Goal: Book appointment/travel/reservation

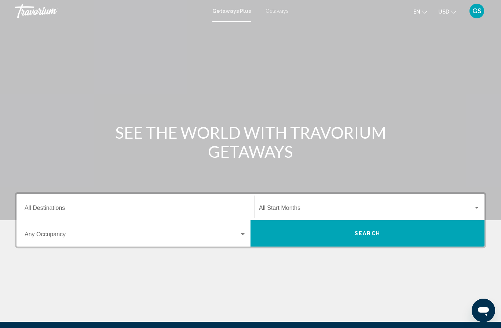
click at [83, 209] on input "Destination All Destinations" at bounding box center [136, 209] width 222 height 7
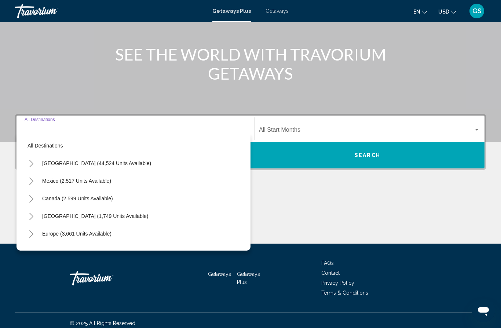
scroll to position [84, 0]
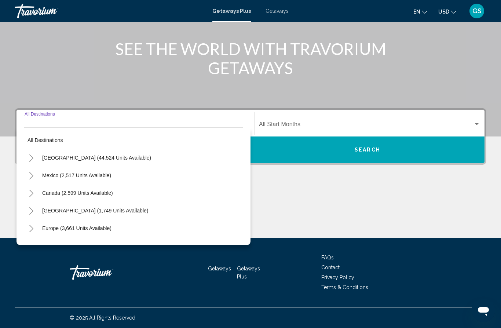
click at [125, 159] on span "[GEOGRAPHIC_DATA] (44,524 units available)" at bounding box center [96, 158] width 109 height 6
type input "**********"
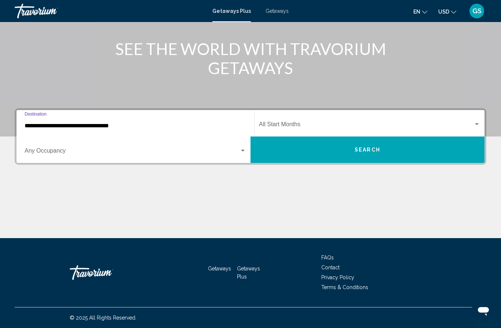
click at [245, 148] on div "Search widget" at bounding box center [243, 151] width 7 height 6
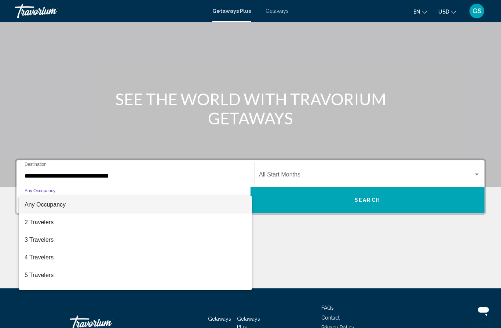
scroll to position [45, 0]
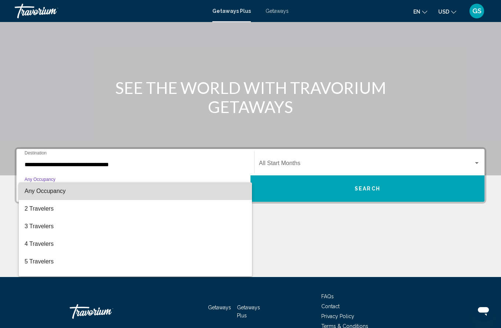
click at [189, 190] on span "Any Occupancy" at bounding box center [136, 191] width 222 height 18
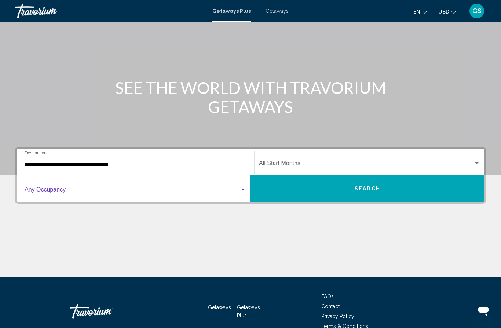
click at [241, 190] on div "Search widget" at bounding box center [243, 190] width 4 height 2
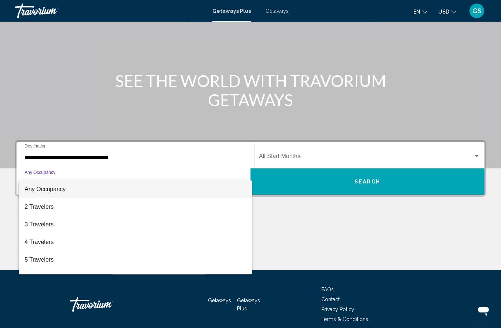
scroll to position [52, 0]
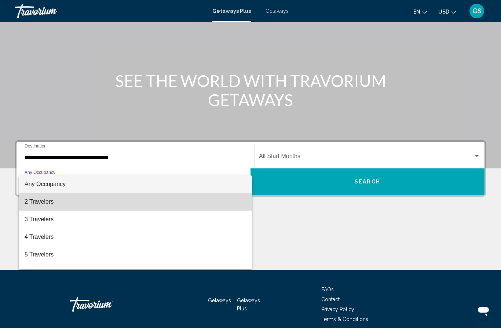
click at [41, 203] on span "2 Travelers" at bounding box center [136, 202] width 222 height 18
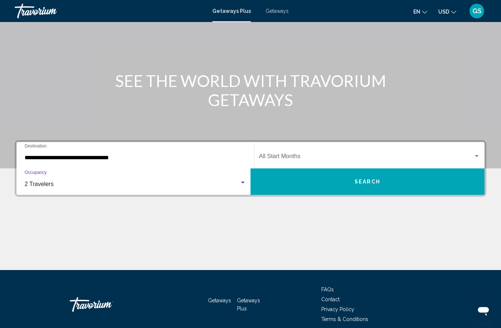
click at [243, 185] on div "Search widget" at bounding box center [243, 183] width 7 height 6
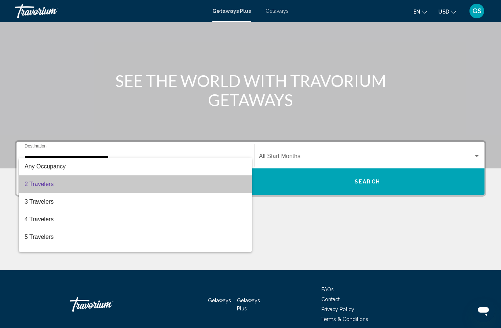
click at [227, 184] on span "2 Travelers" at bounding box center [136, 184] width 222 height 18
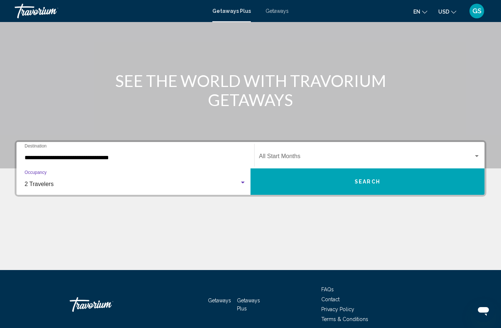
click at [479, 153] on div "Search widget" at bounding box center [477, 156] width 7 height 6
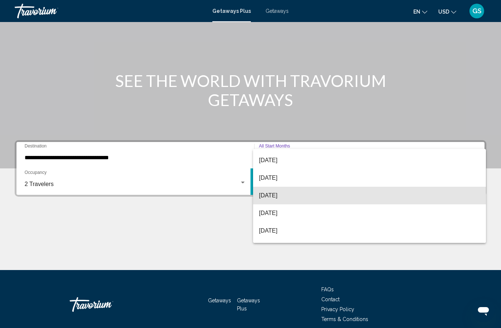
scroll to position [69, 0]
click at [282, 195] on span "[DATE]" at bounding box center [369, 195] width 221 height 18
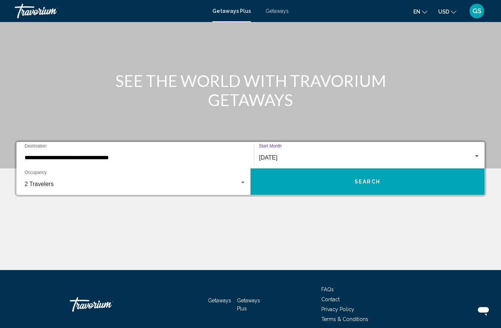
click at [382, 182] on button "Search" at bounding box center [368, 181] width 234 height 26
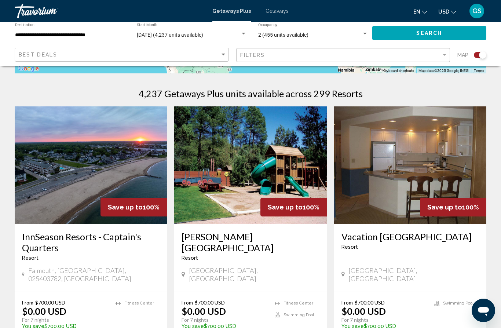
scroll to position [220, 0]
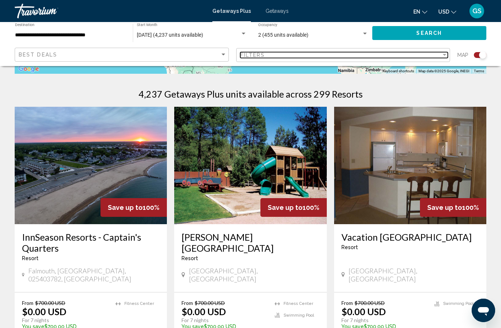
click at [445, 57] on div "Filter" at bounding box center [444, 55] width 7 height 6
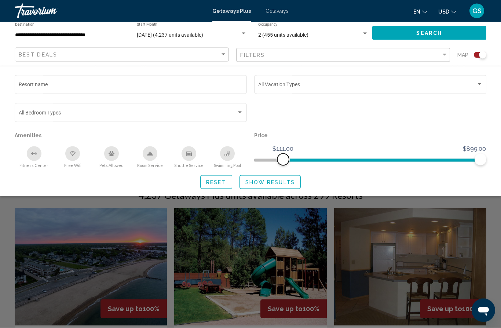
scroll to position [117, 0]
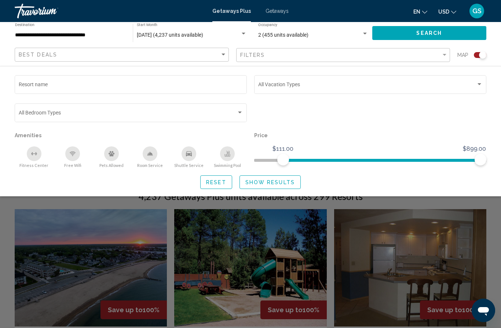
click at [219, 185] on span "Reset" at bounding box center [216, 182] width 20 height 6
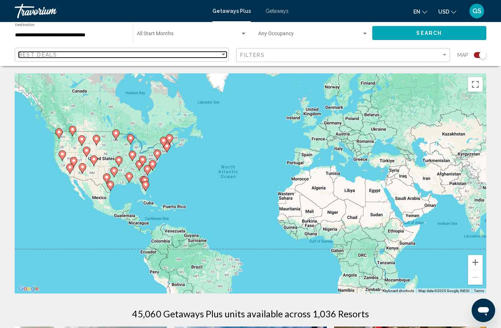
click at [224, 56] on div "Sort by" at bounding box center [223, 55] width 7 height 6
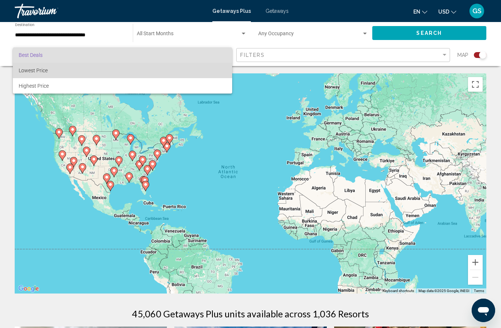
click at [47, 69] on span "Lowest Price" at bounding box center [33, 70] width 29 height 6
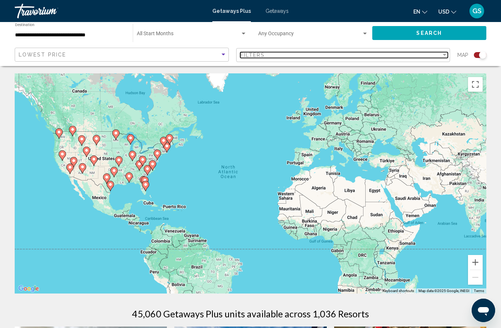
click at [446, 56] on div "Filter" at bounding box center [444, 55] width 7 height 6
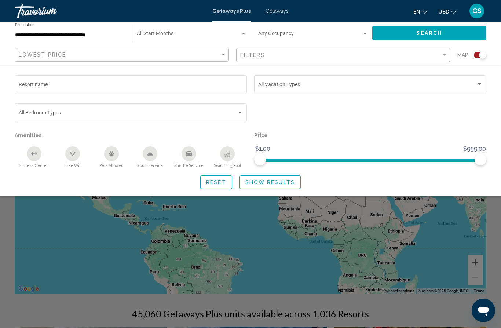
click at [103, 37] on input "**********" at bounding box center [70, 35] width 110 height 6
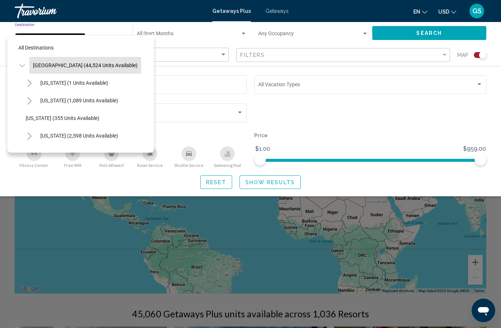
click at [105, 138] on span "[US_STATE] (2,598 units available)" at bounding box center [79, 136] width 78 height 6
type input "**********"
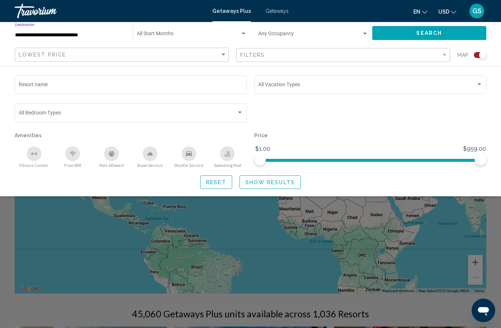
click at [241, 114] on div "Search widget" at bounding box center [240, 113] width 7 height 6
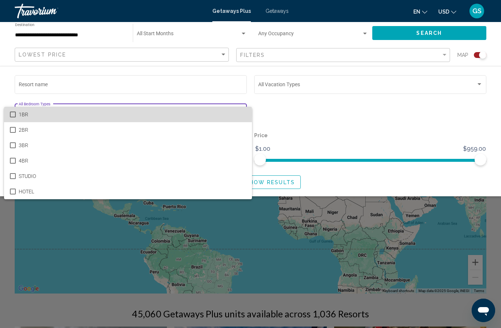
click at [56, 115] on span "1BR" at bounding box center [132, 114] width 227 height 15
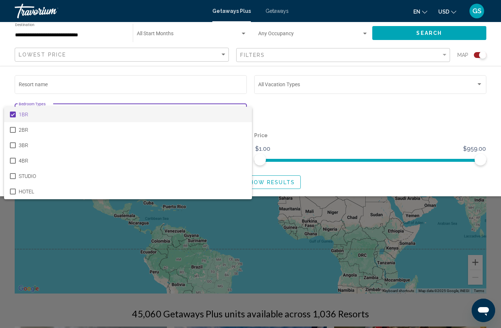
click at [366, 128] on div at bounding box center [250, 164] width 501 height 328
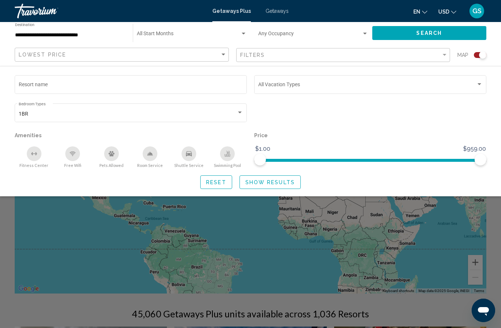
click at [366, 37] on div "Search widget" at bounding box center [313, 35] width 110 height 6
click at [430, 123] on div at bounding box center [250, 164] width 501 height 328
click at [281, 182] on span "Show Results" at bounding box center [270, 182] width 50 height 6
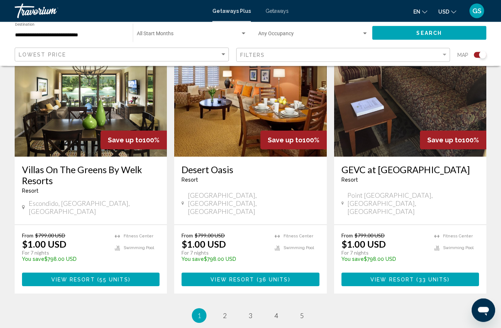
scroll to position [1091, 0]
click at [225, 311] on span "2" at bounding box center [225, 315] width 4 height 8
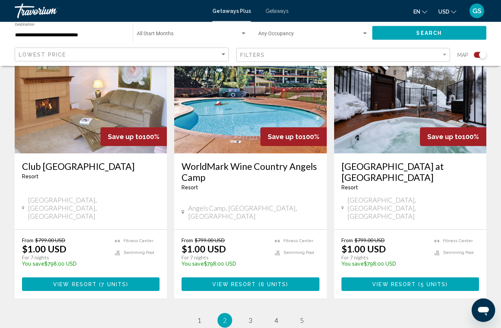
scroll to position [1122, 0]
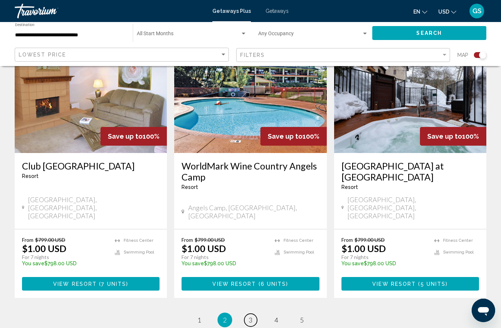
click at [253, 314] on link "page 3" at bounding box center [250, 320] width 13 height 13
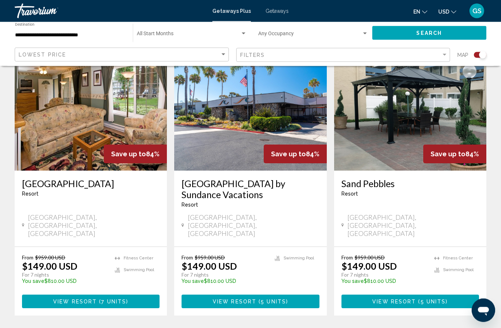
scroll to position [1119, 0]
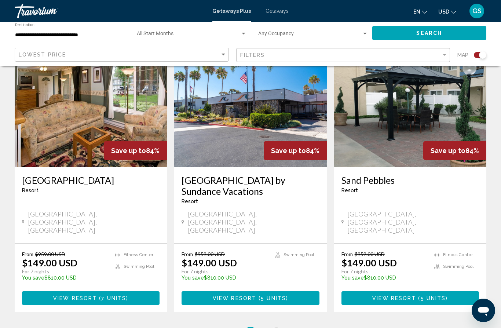
click at [279, 328] on link "page 4" at bounding box center [276, 334] width 13 height 13
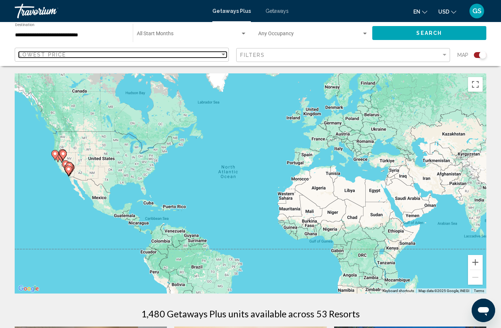
click at [223, 57] on div "Sort by" at bounding box center [223, 55] width 7 height 6
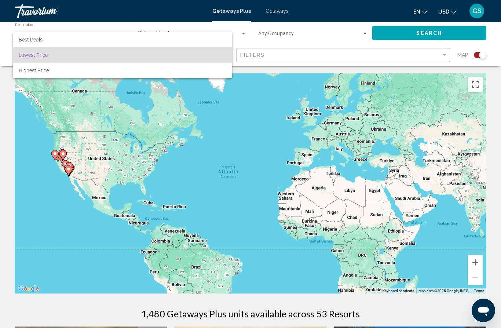
click at [337, 34] on div at bounding box center [250, 164] width 501 height 328
